Goal: Transaction & Acquisition: Purchase product/service

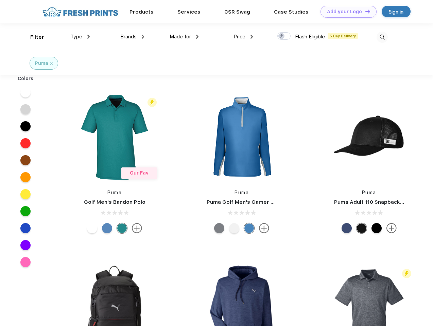
click at [346, 12] on link "Add your Logo Design Tool" at bounding box center [349, 12] width 56 height 12
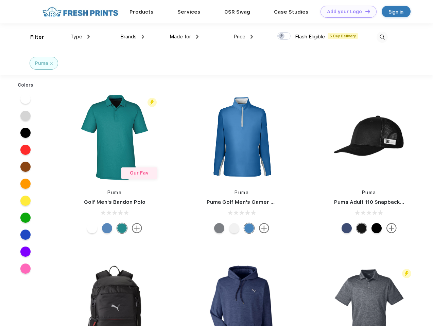
click at [0, 0] on div "Design Tool" at bounding box center [0, 0] width 0 height 0
click at [365, 11] on link "Add your Logo Design Tool" at bounding box center [349, 12] width 56 height 12
click at [33, 37] on div "Filter" at bounding box center [37, 37] width 14 height 8
click at [80, 37] on span "Type" at bounding box center [76, 37] width 12 height 6
click at [132, 37] on span "Brands" at bounding box center [128, 37] width 16 height 6
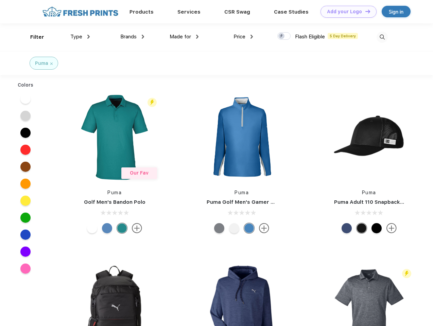
click at [184, 37] on span "Made for" at bounding box center [180, 37] width 21 height 6
click at [243, 37] on span "Price" at bounding box center [240, 37] width 12 height 6
click at [284, 36] on div at bounding box center [283, 35] width 13 height 7
click at [282, 36] on input "checkbox" at bounding box center [279, 34] width 4 height 4
click at [382, 37] on img at bounding box center [382, 37] width 11 height 11
